Goal: Information Seeking & Learning: Learn about a topic

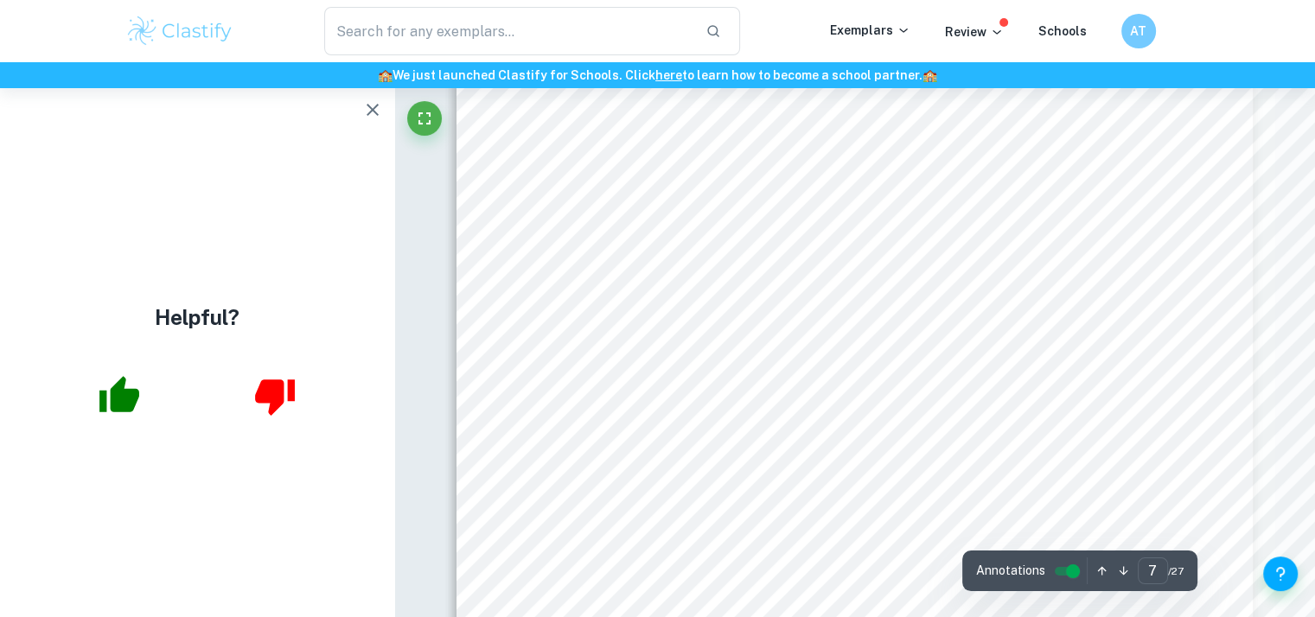
scroll to position [6743, 0]
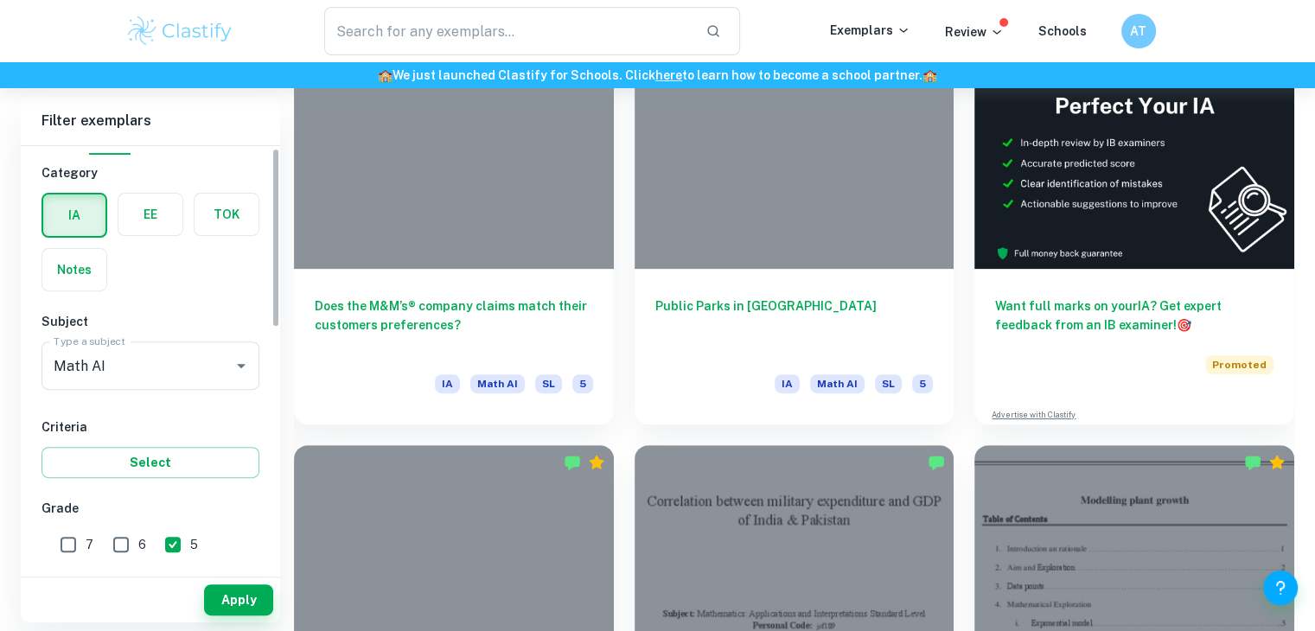
scroll to position [173, 0]
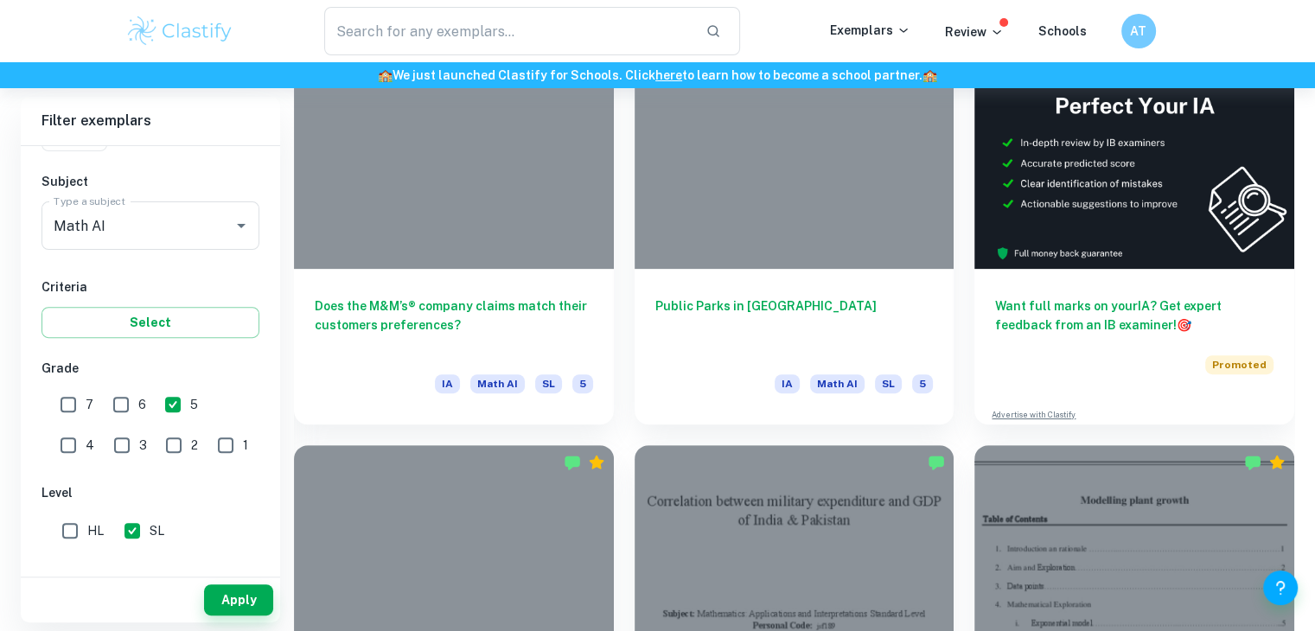
click at [85, 405] on input "7" at bounding box center [68, 404] width 35 height 35
checkbox input "true"
click at [180, 398] on input "5" at bounding box center [173, 404] width 35 height 35
click at [248, 583] on div "Apply" at bounding box center [150, 599] width 259 height 45
click at [249, 602] on button "Apply" at bounding box center [238, 599] width 69 height 31
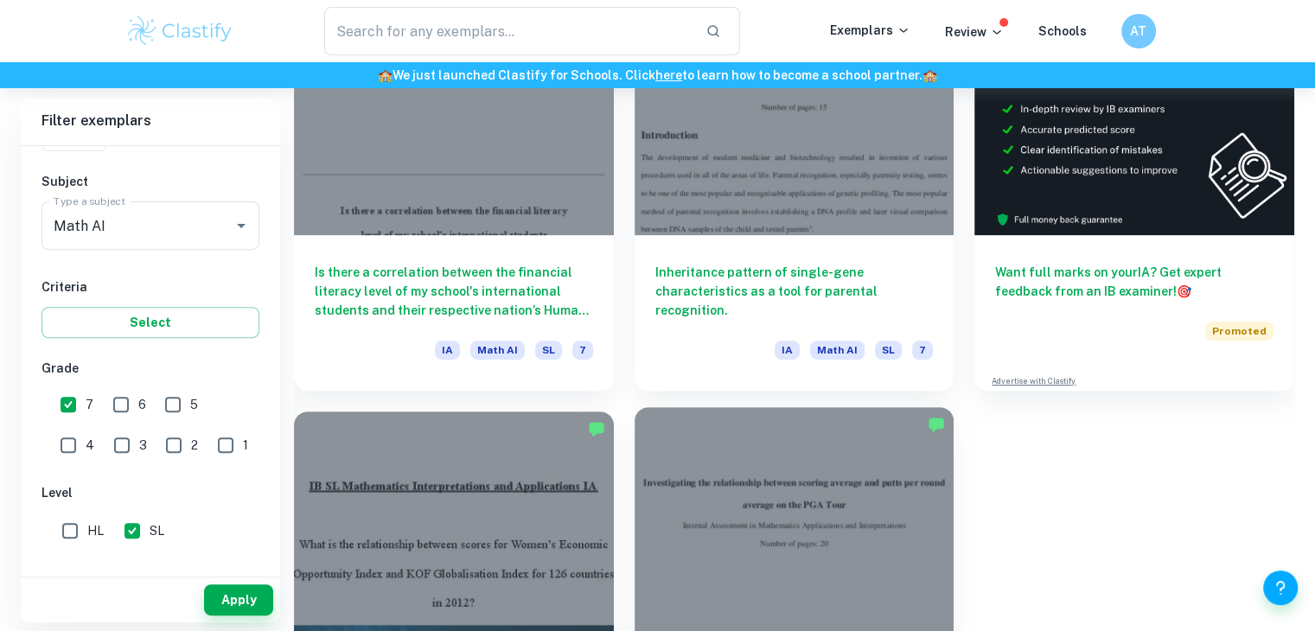
scroll to position [504, 0]
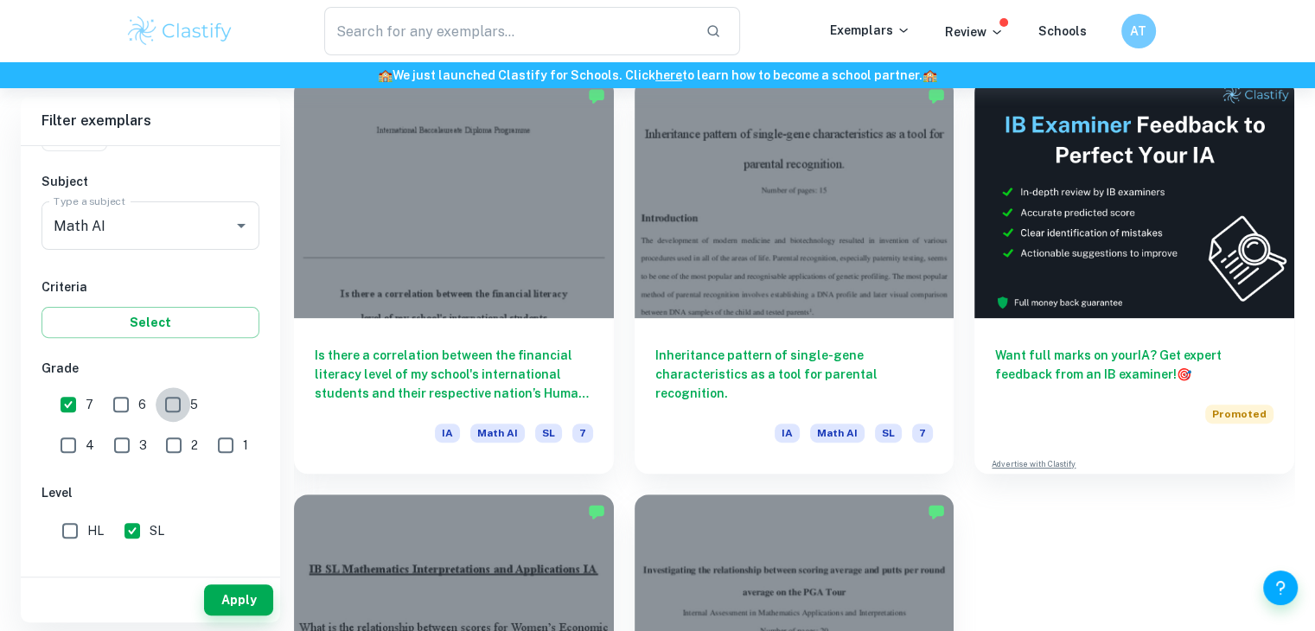
drag, startPoint x: 169, startPoint y: 408, endPoint x: 107, endPoint y: 400, distance: 62.7
click at [169, 408] on input "5" at bounding box center [173, 404] width 35 height 35
checkbox input "true"
click at [75, 399] on input "7" at bounding box center [68, 404] width 35 height 35
checkbox input "false"
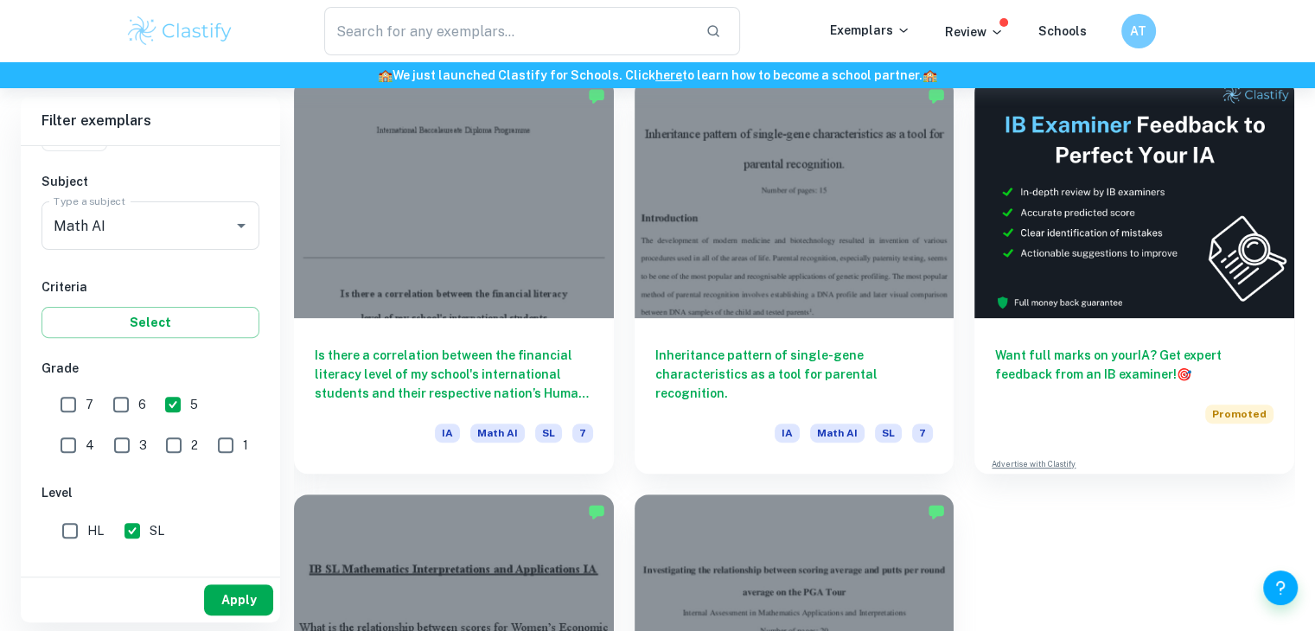
click at [263, 590] on button "Apply" at bounding box center [238, 599] width 69 height 31
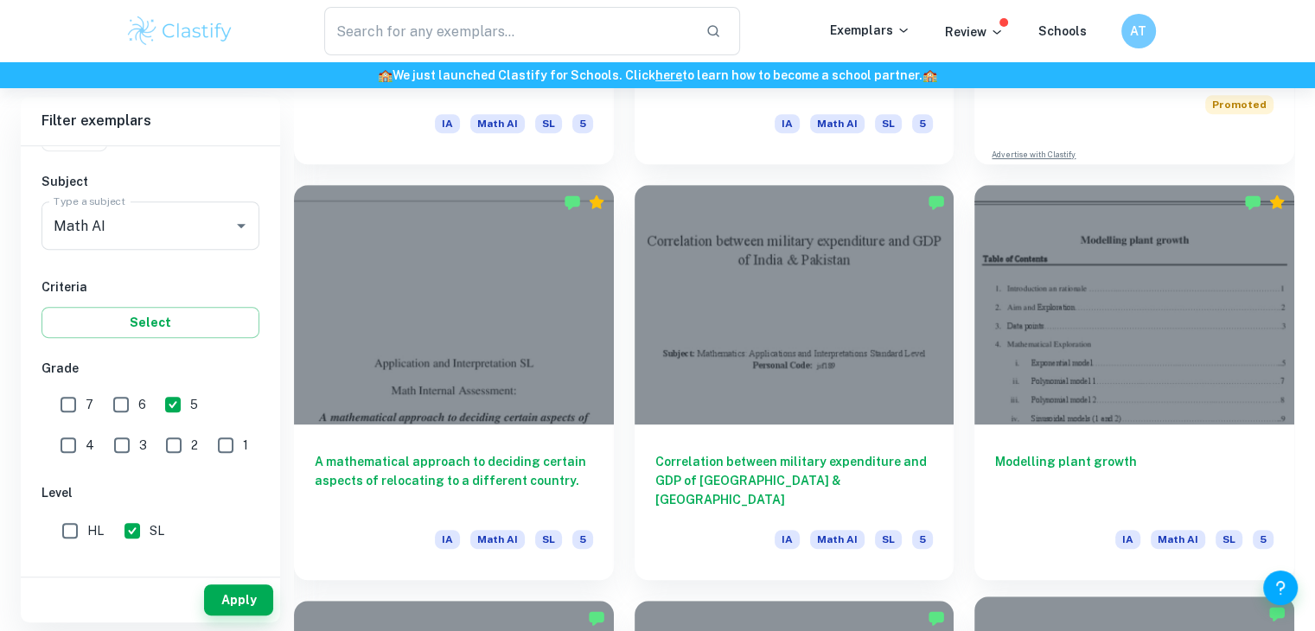
scroll to position [850, 0]
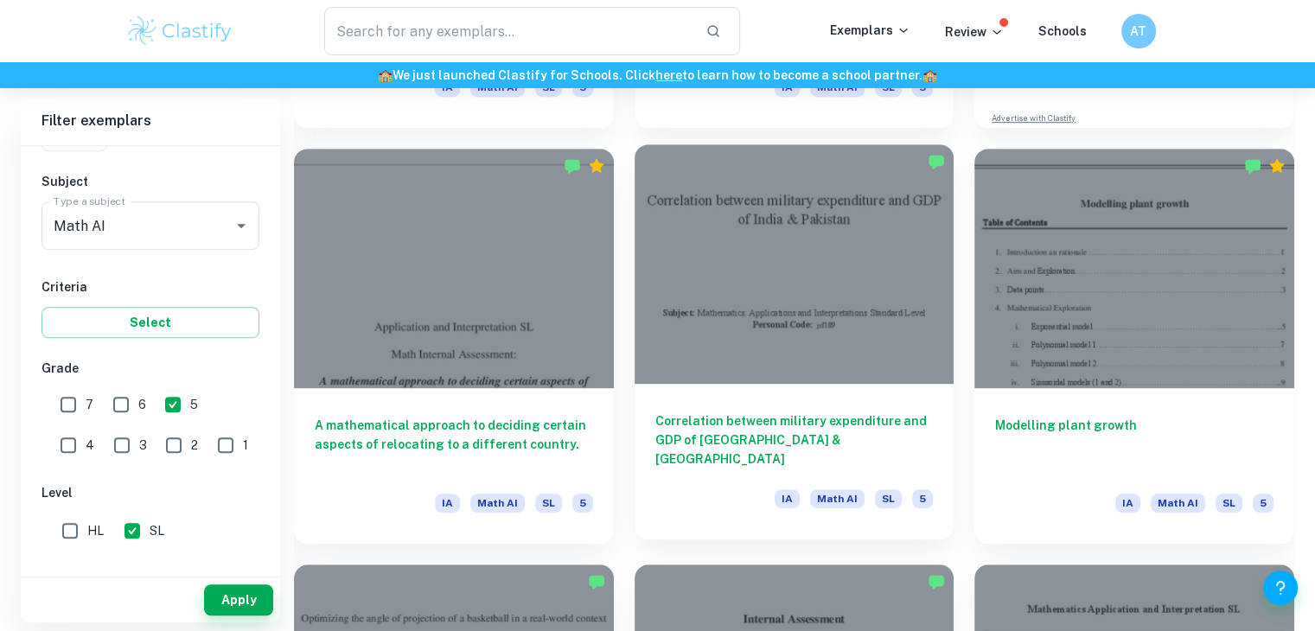
click at [773, 294] on div at bounding box center [794, 263] width 320 height 239
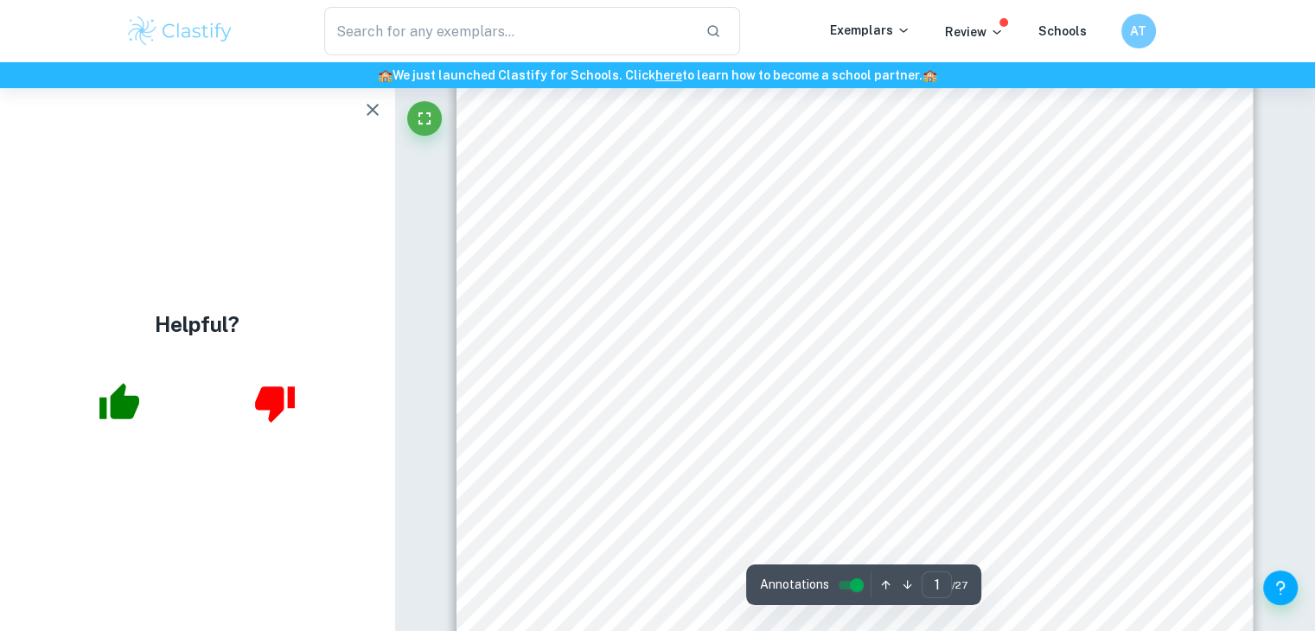
scroll to position [86, 0]
drag, startPoint x: 666, startPoint y: 350, endPoint x: 1102, endPoint y: 351, distance: 435.7
click at [1102, 351] on span "Mathematics: Applications and Interpretations Standard Level" at bounding box center [888, 355] width 453 height 18
drag, startPoint x: 1115, startPoint y: 354, endPoint x: 1093, endPoint y: 357, distance: 22.7
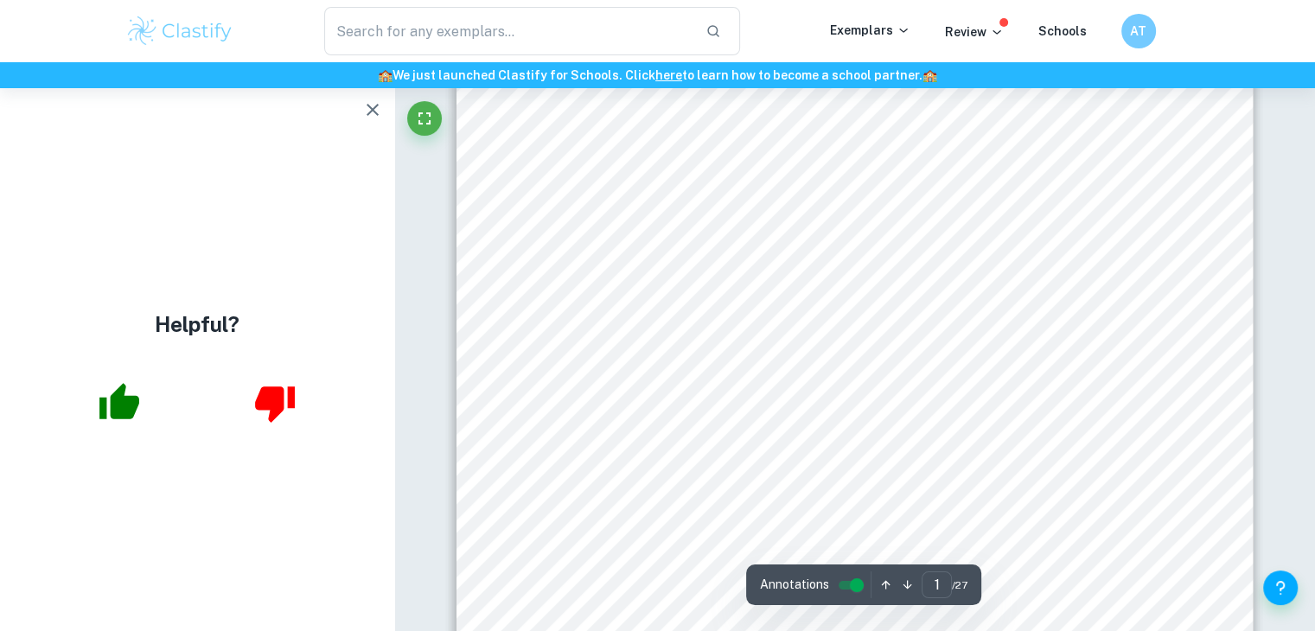
click at [1093, 357] on div "Correlation between military expenditure and GDP of India & Pakistan Subject: M…" at bounding box center [854, 534] width 797 height 1031
drag, startPoint x: 666, startPoint y: 351, endPoint x: 1113, endPoint y: 350, distance: 446.9
click at [1113, 350] on span "Mathematics: Applications and Interpretations Standard Level" at bounding box center [888, 355] width 453 height 18
copy span "Mathematics: Applications and Interpretations Standard Level"
click at [600, 262] on div "Correlation between military expenditure and GDP of India & Pakistan Subject: M…" at bounding box center [854, 534] width 797 height 1031
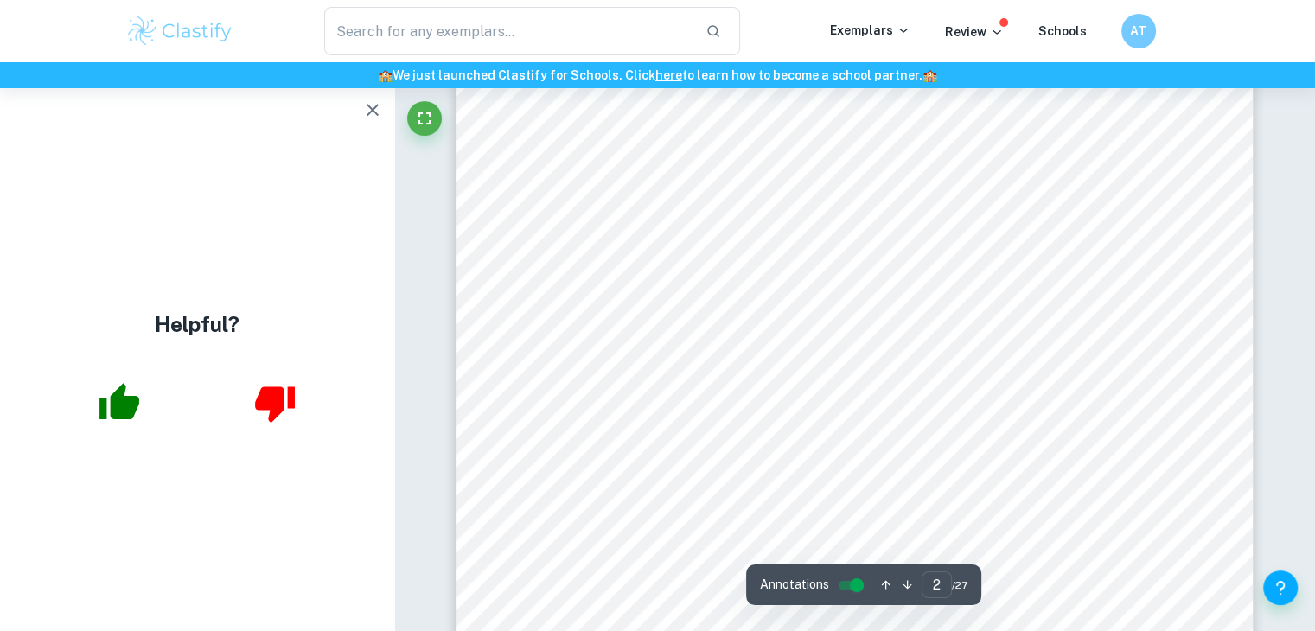
scroll to position [1210, 0]
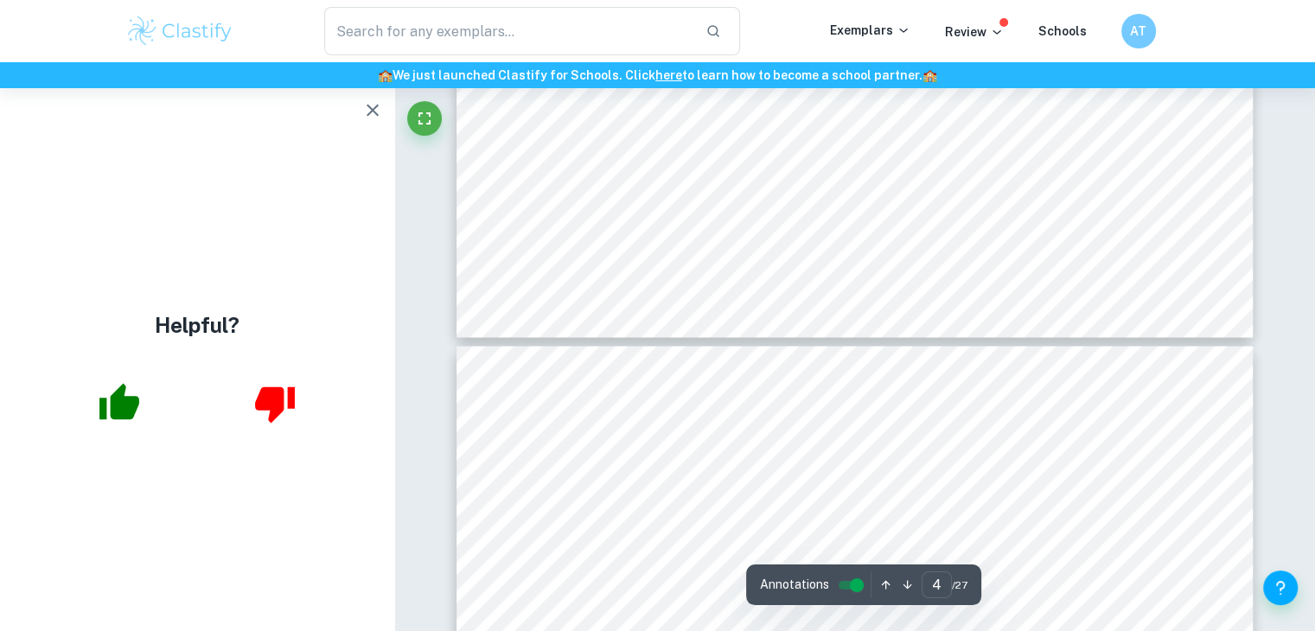
type input "3"
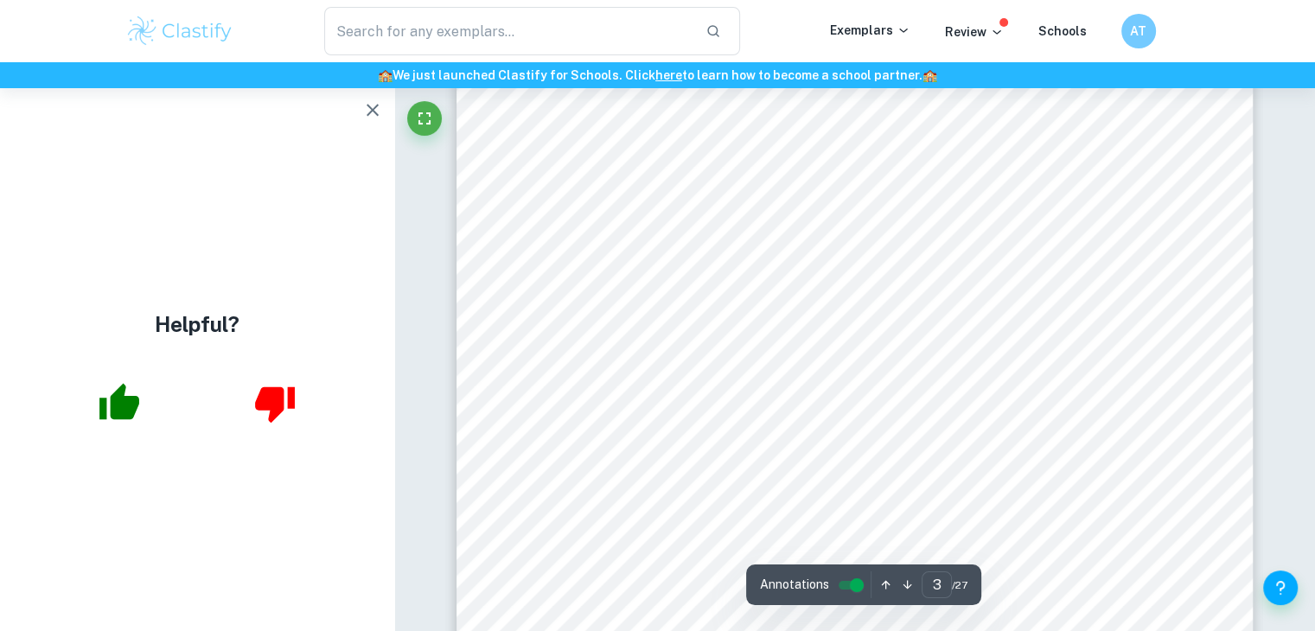
scroll to position [2334, 0]
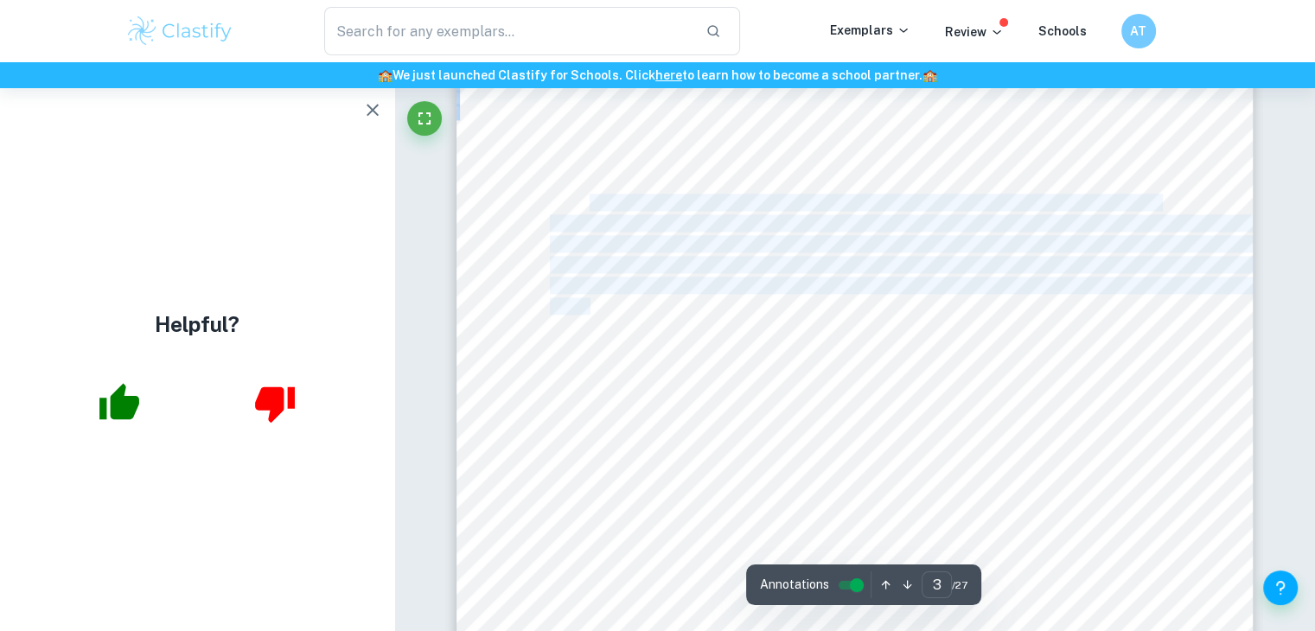
scroll to position [2257, 0]
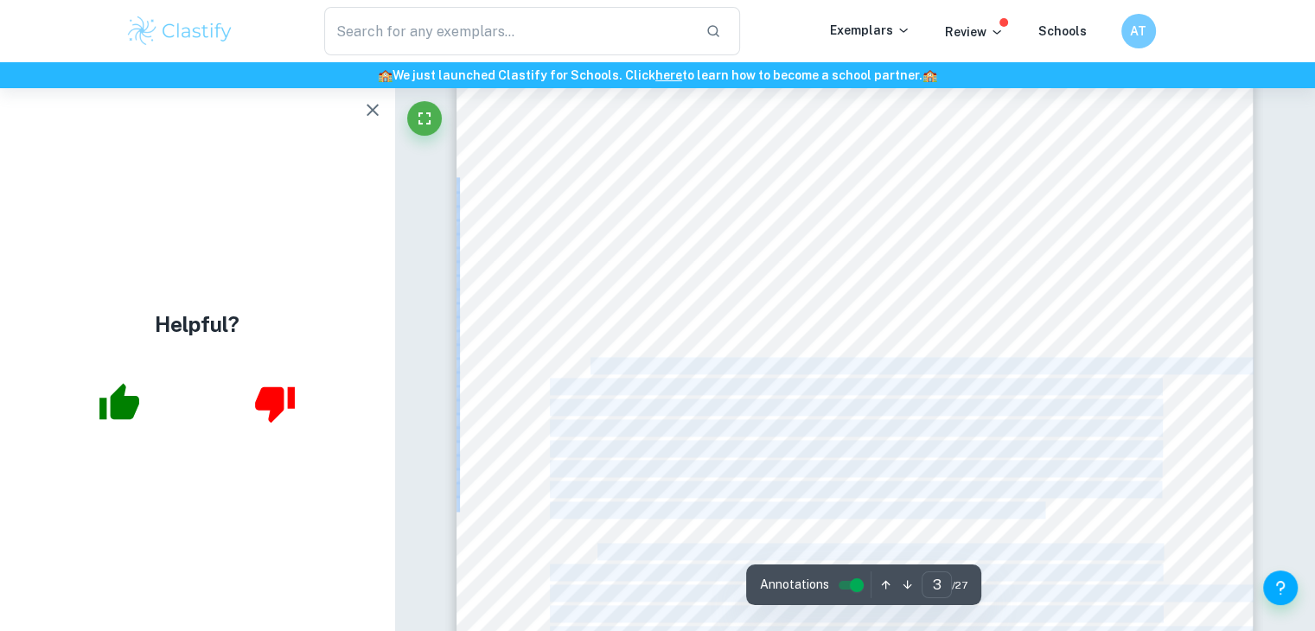
drag, startPoint x: 614, startPoint y: 287, endPoint x: 586, endPoint y: 250, distance: 46.3
click at [586, 250] on div "Introduction My father has been a member of the Indian Army for more than 30 Ye…" at bounding box center [854, 569] width 797 height 1031
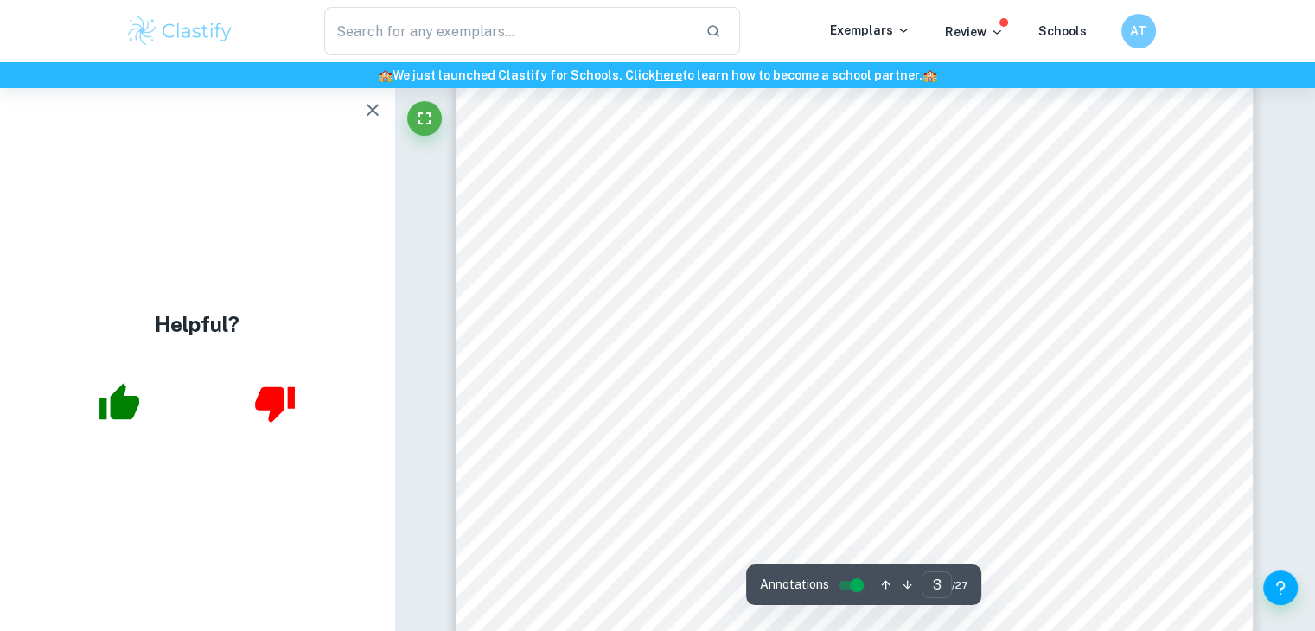
drag, startPoint x: 584, startPoint y: 197, endPoint x: 595, endPoint y: 194, distance: 10.7
click at [595, 194] on div "Introduction My father has been a member of the Indian Army for more than 30 Ye…" at bounding box center [854, 569] width 797 height 1031
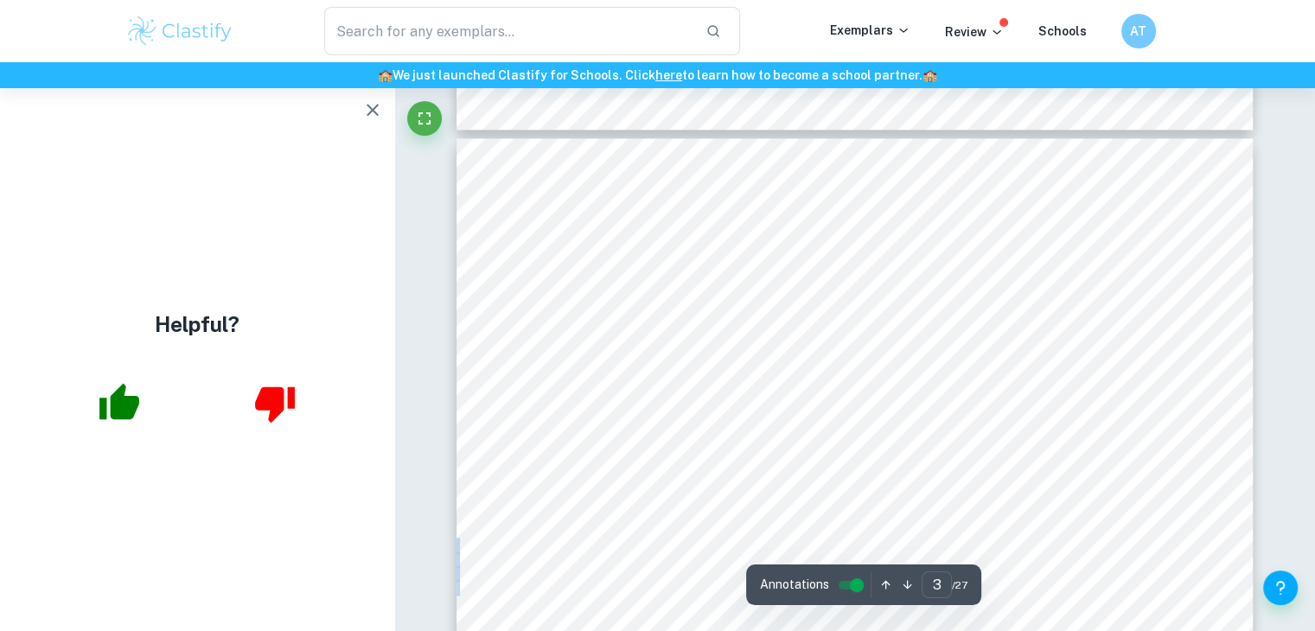
scroll to position [2171, 0]
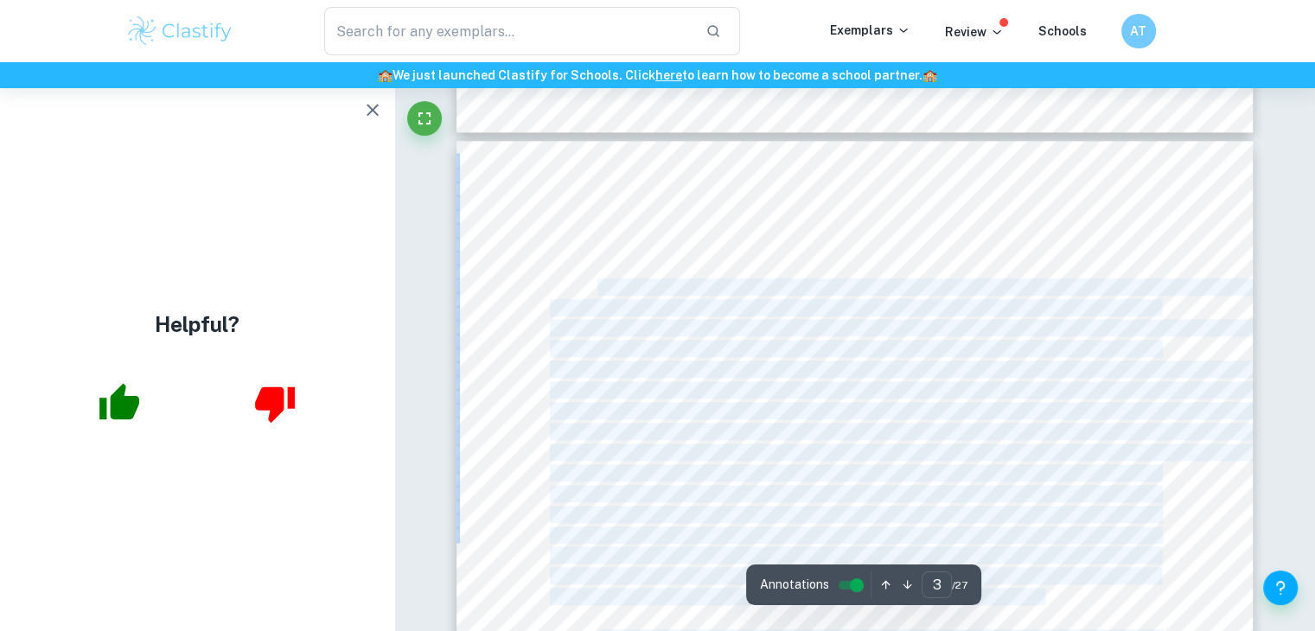
drag, startPoint x: 582, startPoint y: 282, endPoint x: 598, endPoint y: 289, distance: 17.8
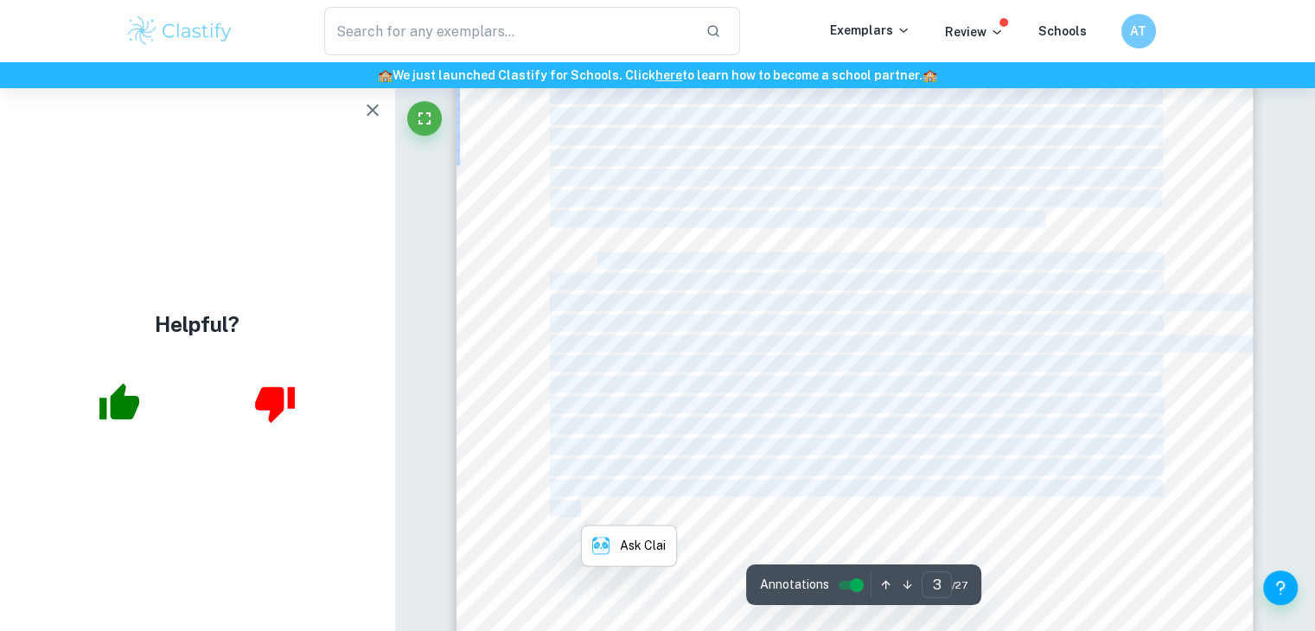
scroll to position [2516, 0]
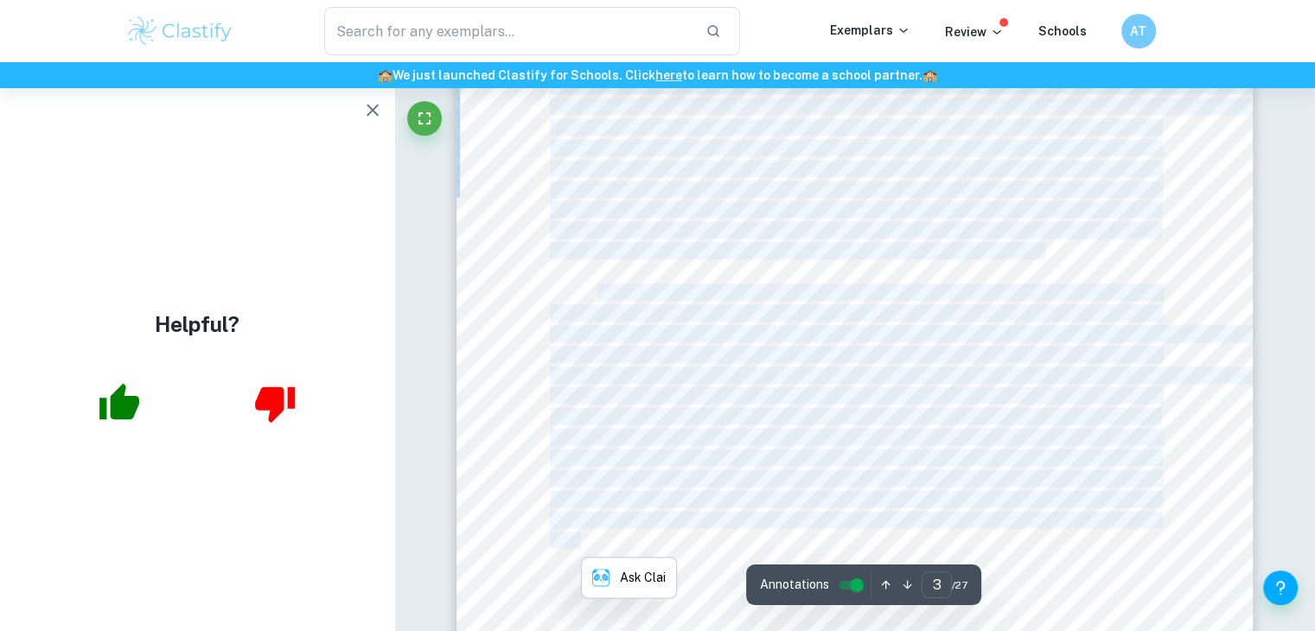
copy div "My father has been a member of the Indian Army for more than 30 Years now. Ever…"
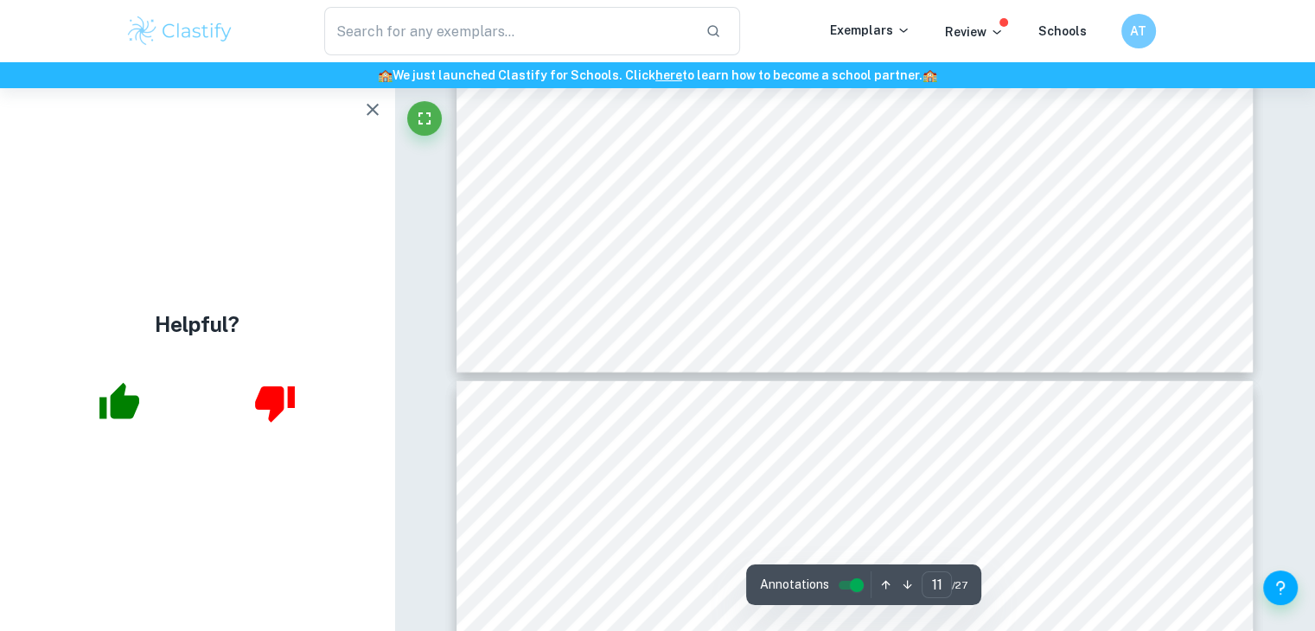
scroll to position [11074, 0]
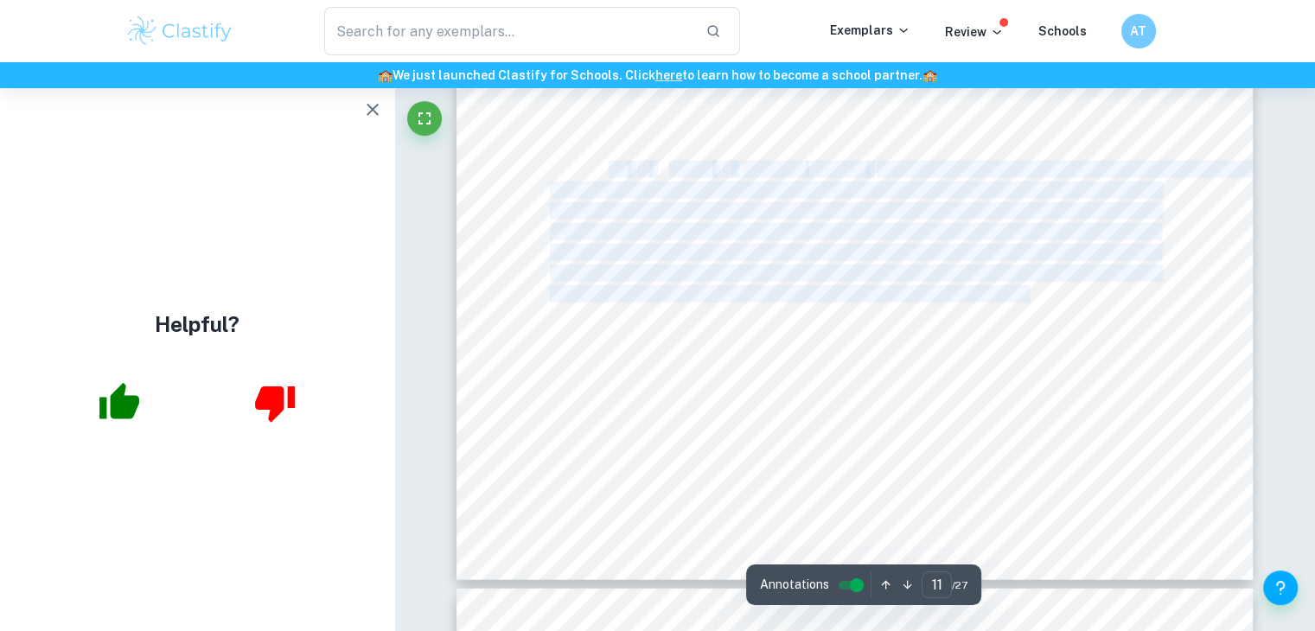
drag, startPoint x: 604, startPoint y: 177, endPoint x: 1030, endPoint y: 297, distance: 441.9
click at [1030, 297] on div "Pakistan gdp / military correlation. Fig - 2.2 The same observations that were …" at bounding box center [854, 65] width 797 height 1031
click at [1030, 297] on span "would mean the same increase every year, therefore the same percentage increase." at bounding box center [806, 294] width 513 height 16
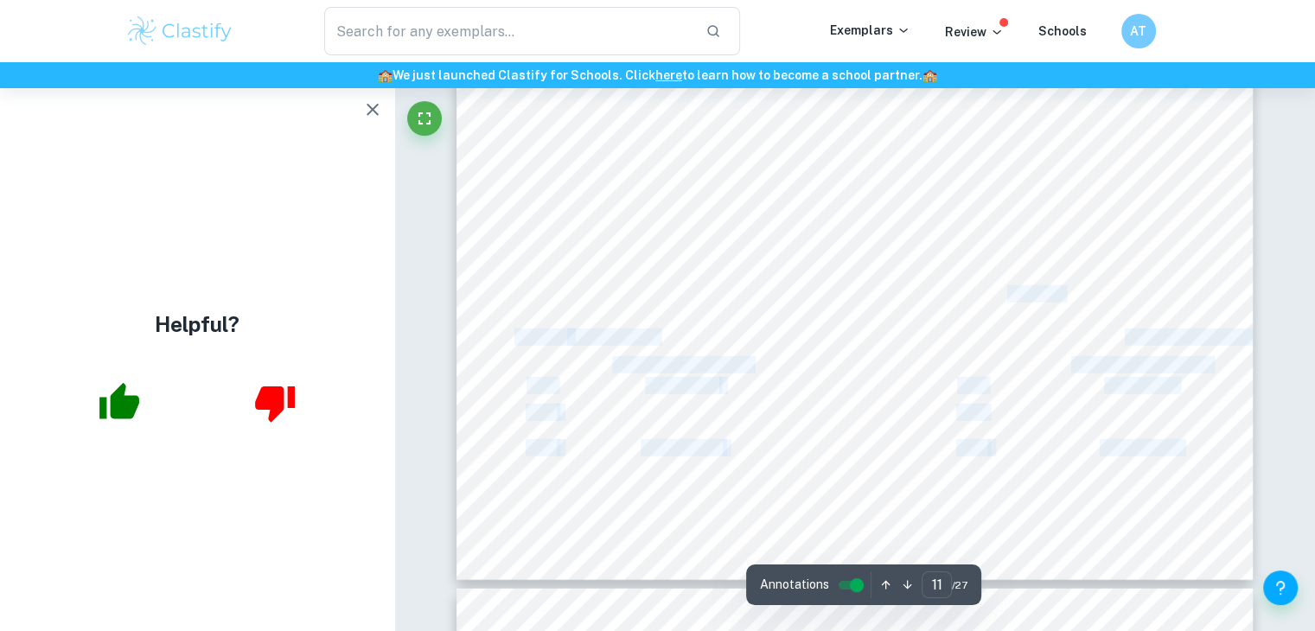
drag, startPoint x: 699, startPoint y: 207, endPoint x: 605, endPoint y: 179, distance: 98.4
click at [605, 179] on div "Pakistan gdp / military correlation. Fig - 2.2 The same observations that were …" at bounding box center [854, 65] width 797 height 1031
click at [605, 180] on div "Pakistan gdp / military correlation. Fig - 2.2 The same observations that were …" at bounding box center [854, 65] width 797 height 1031
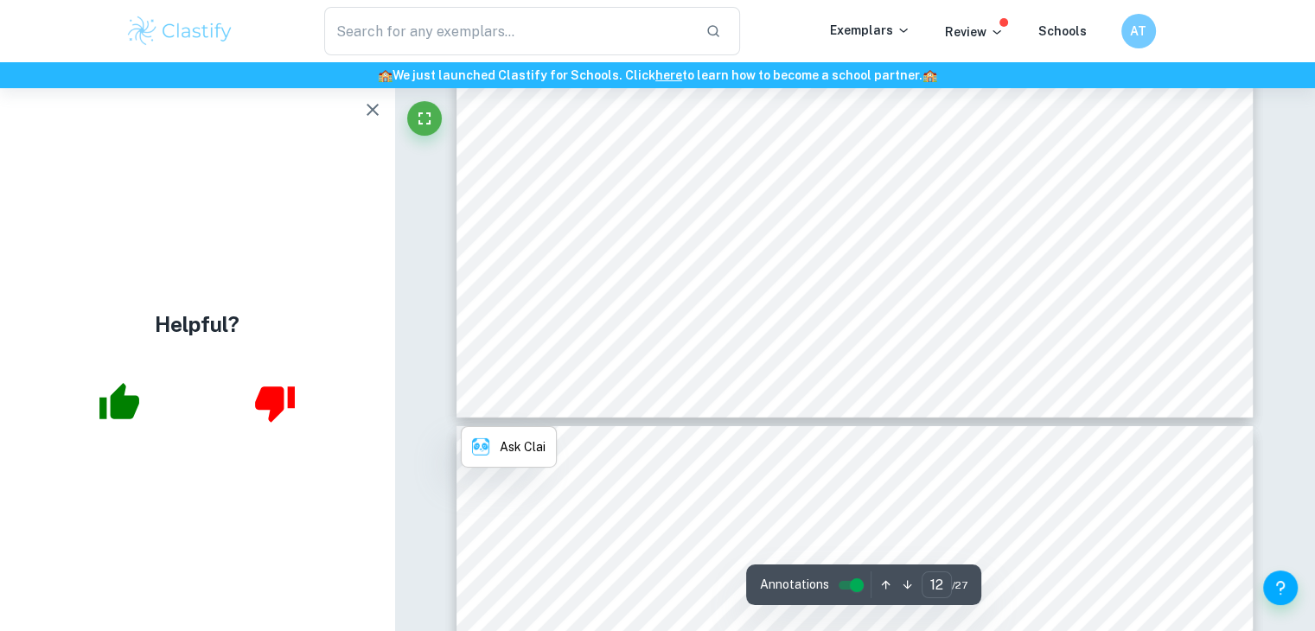
scroll to position [12284, 0]
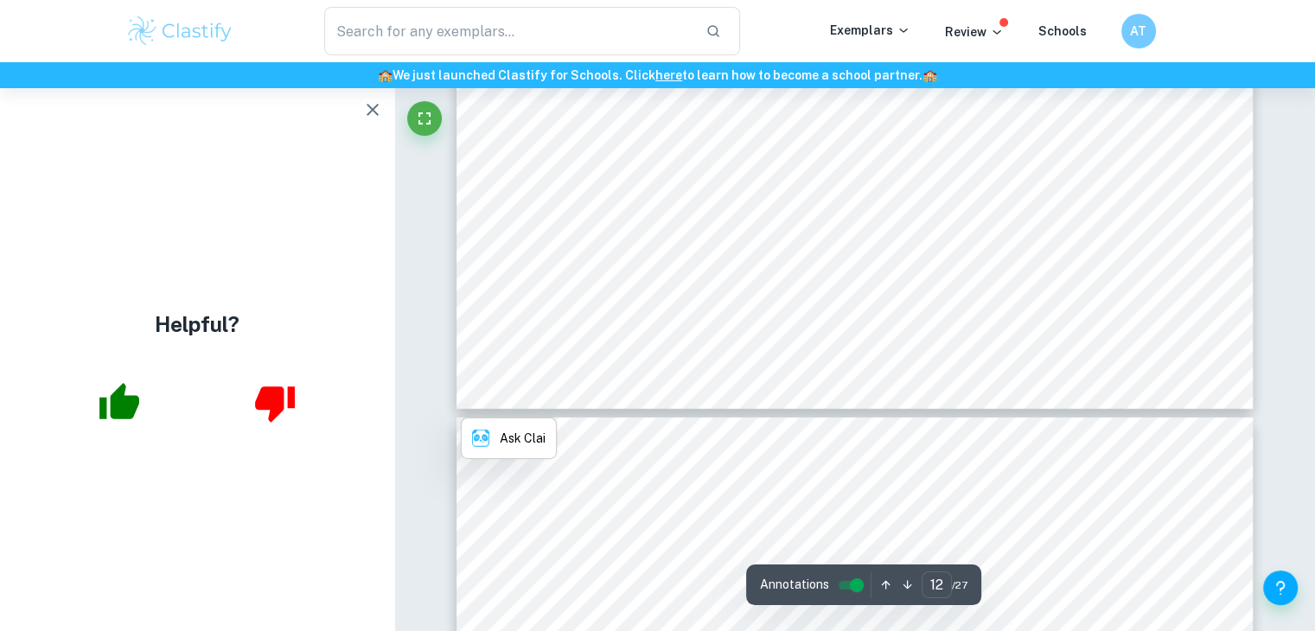
click at [743, 226] on span "Green dots represent Pakistan. This suggests a non linear line of best fit for …" at bounding box center [832, 231] width 565 height 16
drag, startPoint x: 806, startPoint y: 283, endPoint x: 851, endPoint y: 309, distance: 51.9
click at [716, 236] on span "Green dots represent Pakistan. This suggests a non linear line of best fit for …" at bounding box center [832, 231] width 565 height 16
drag, startPoint x: 712, startPoint y: 221, endPoint x: 842, endPoint y: 199, distance: 131.6
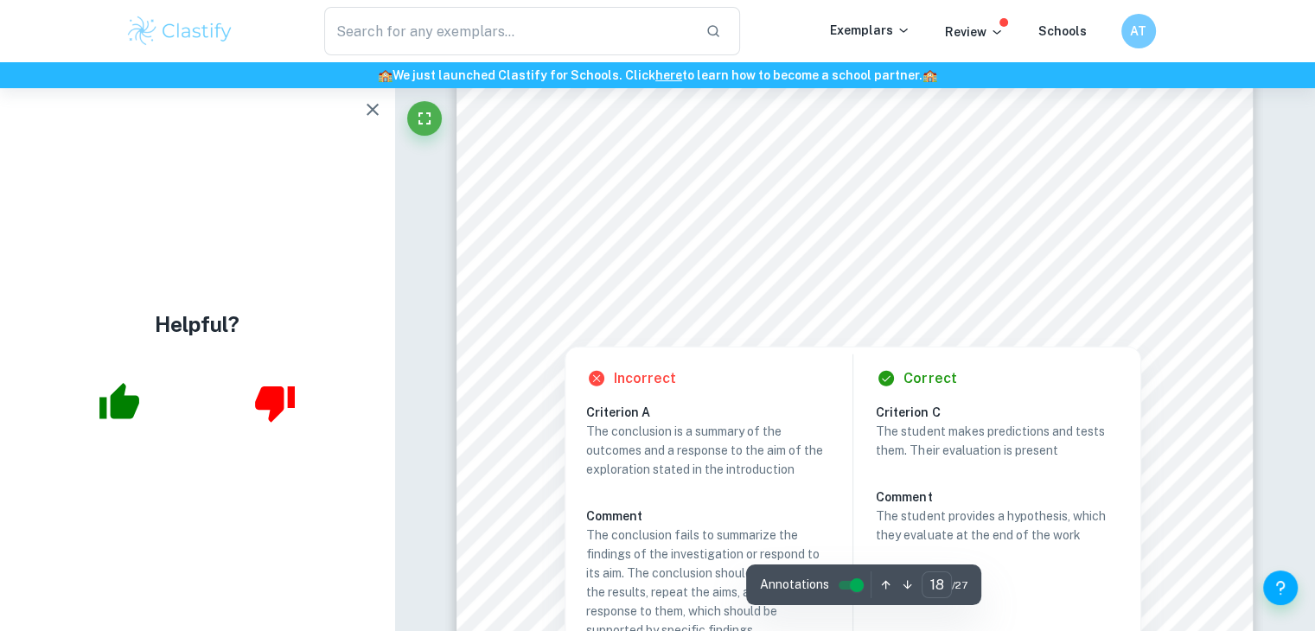
scroll to position [18084, 0]
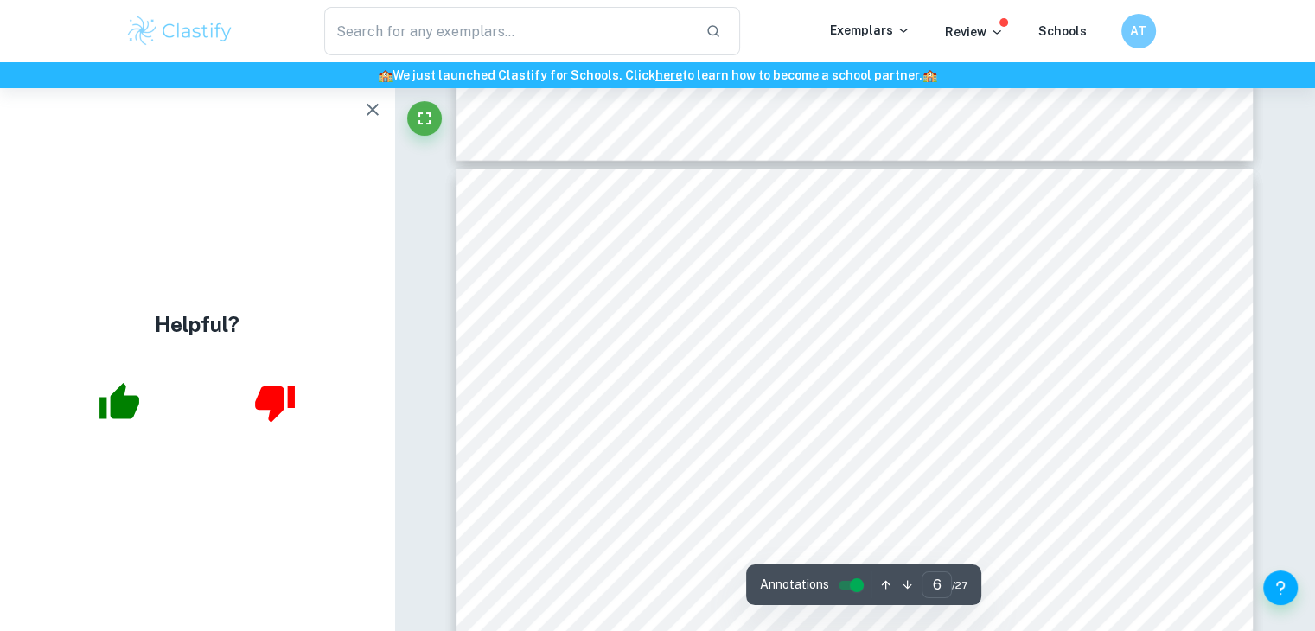
type input "5"
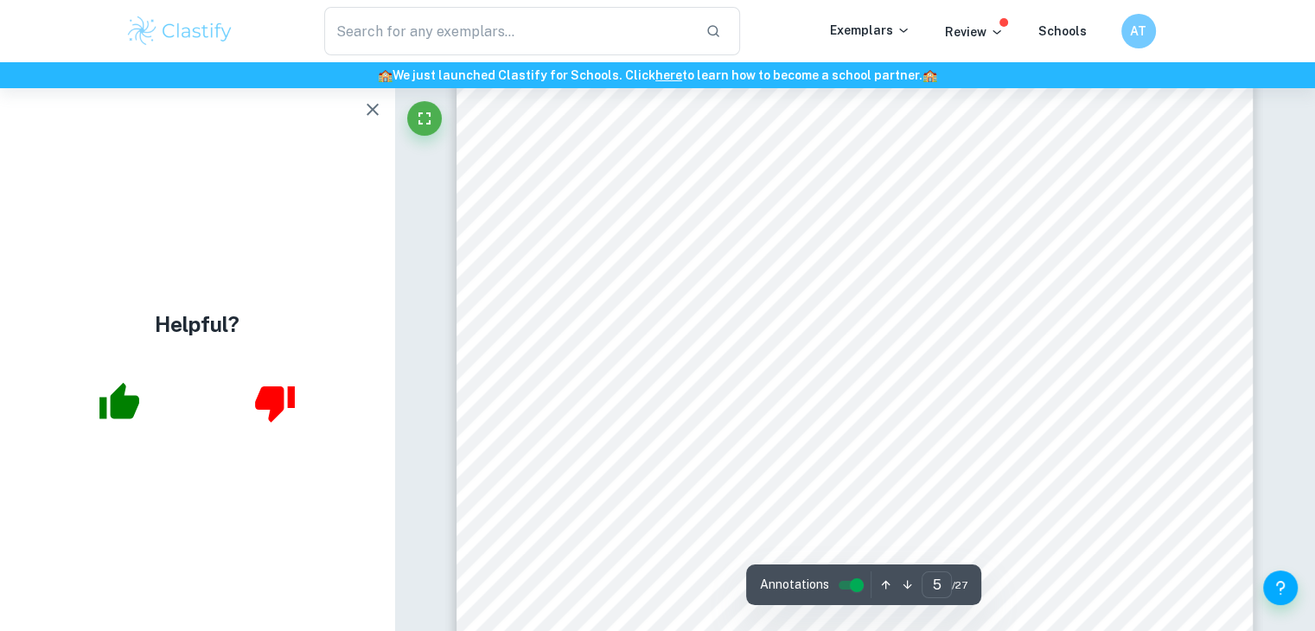
scroll to position [4741, 0]
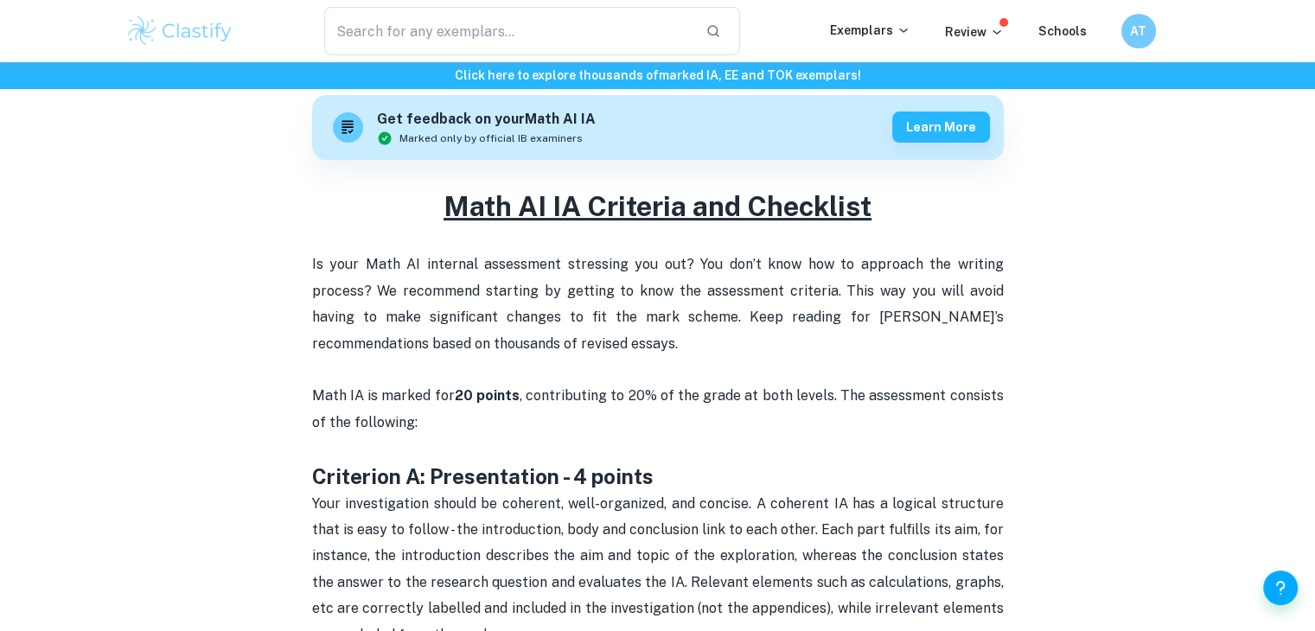
scroll to position [519, 0]
